Goal: Task Accomplishment & Management: Manage account settings

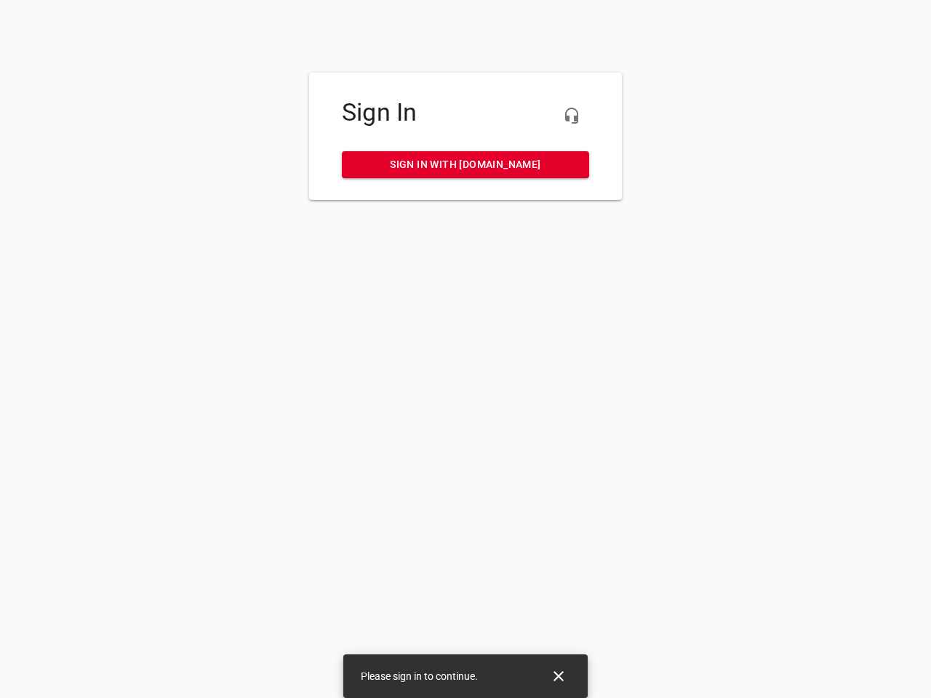
click at [572, 116] on icon "button" at bounding box center [571, 115] width 17 height 17
click at [559, 676] on icon "Close" at bounding box center [558, 676] width 10 height 10
